Goal: Find specific page/section: Find specific page/section

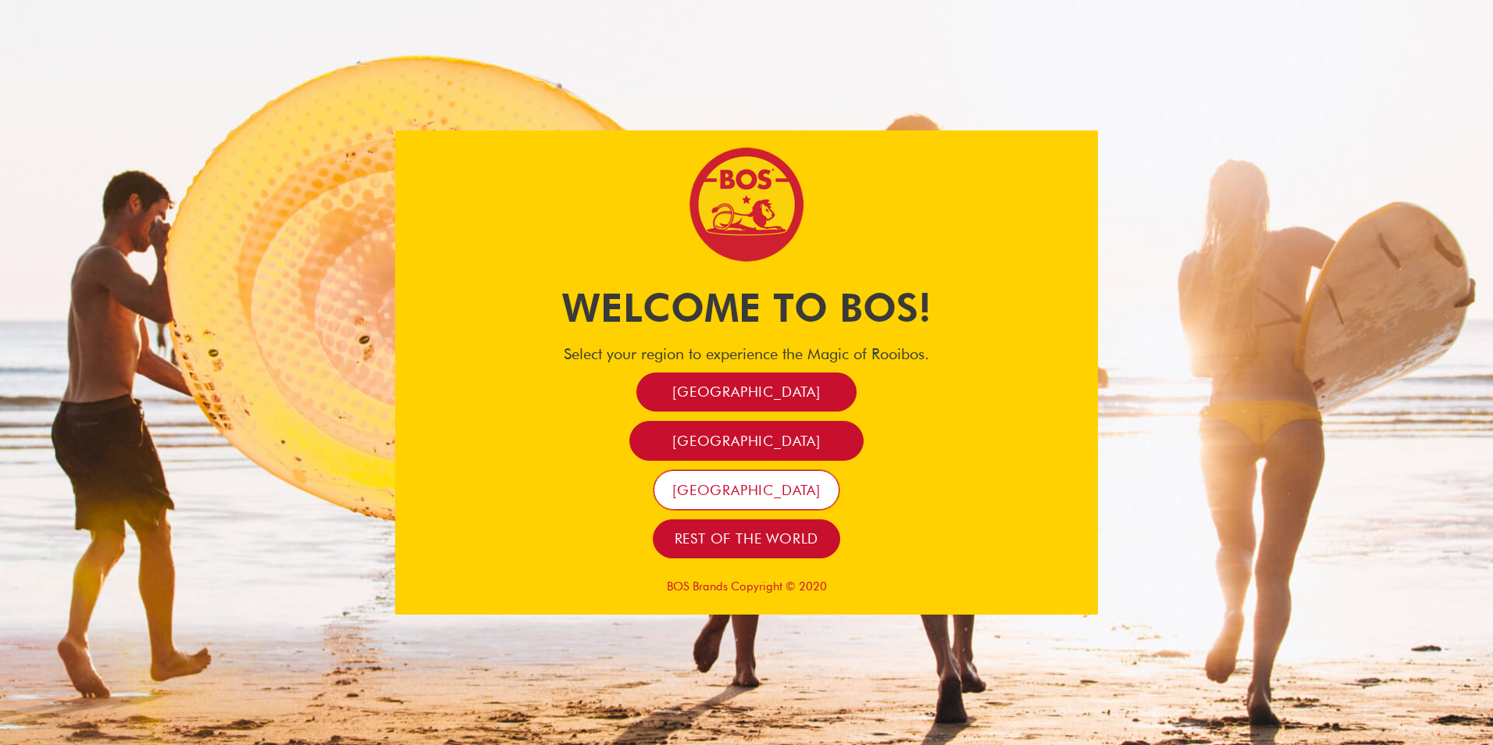
click at [799, 482] on link "[GEOGRAPHIC_DATA]" at bounding box center [746, 490] width 186 height 40
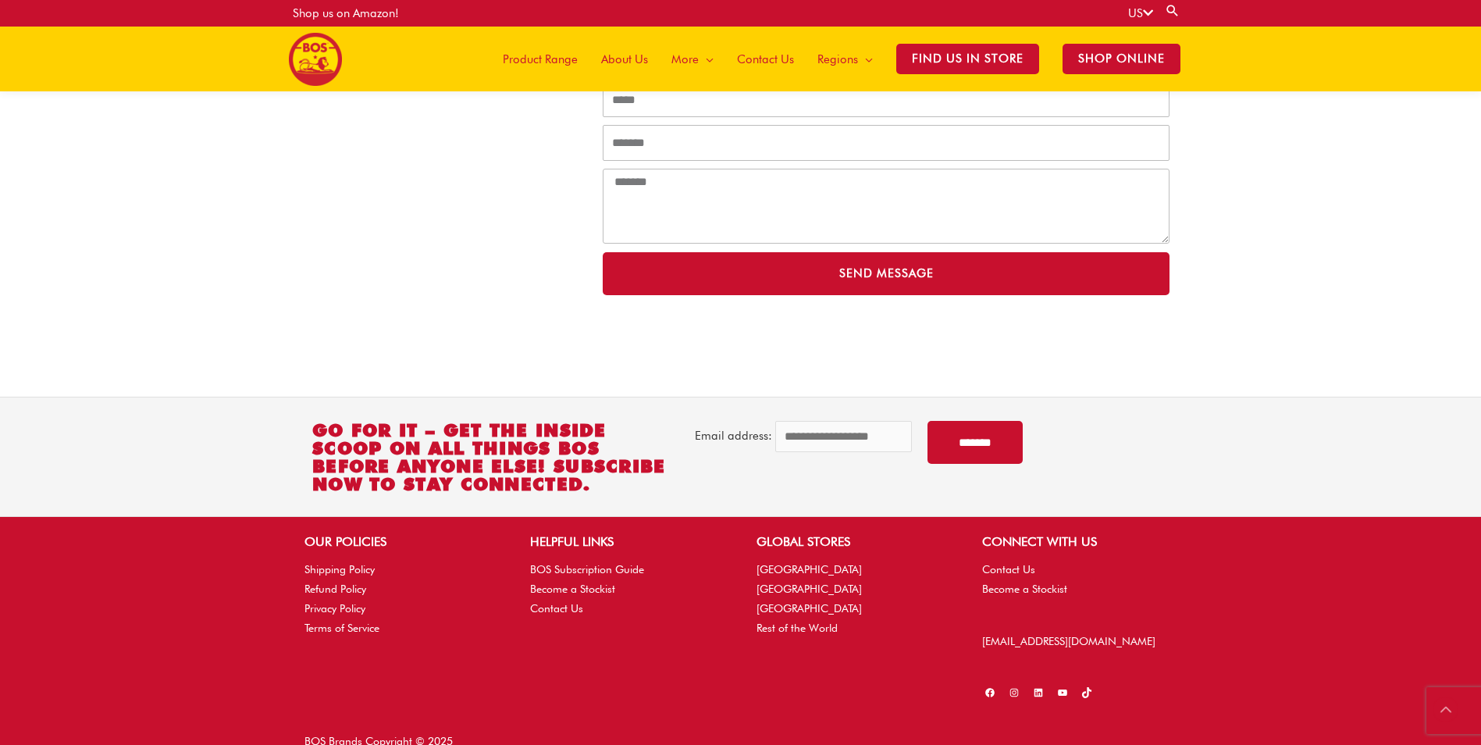
scroll to position [448, 0]
